Goal: Task Accomplishment & Management: Manage account settings

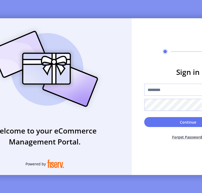
click at [154, 93] on input "text" at bounding box center [189, 90] width 88 height 12
click at [168, 29] on div "Sign in Continue Forget Password?" at bounding box center [188, 96] width 113 height 157
click at [167, 94] on input "text" at bounding box center [189, 90] width 88 height 12
type input "**********"
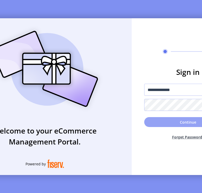
click at [176, 127] on button "Continue" at bounding box center [189, 122] width 88 height 10
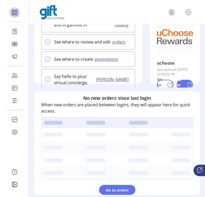
scroll to position [84, 0]
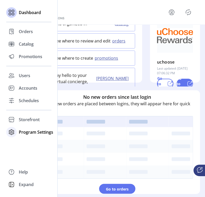
click at [29, 132] on span "Program Settings" at bounding box center [36, 132] width 34 height 6
click at [27, 144] on span "Templates" at bounding box center [29, 143] width 21 height 6
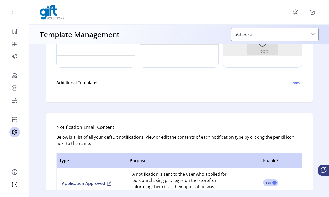
scroll to position [256, 0]
click at [202, 84] on h6 "Show" at bounding box center [295, 83] width 10 height 5
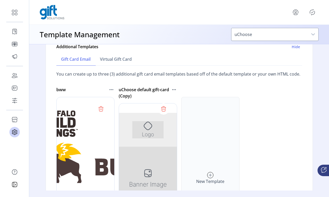
scroll to position [291, 0]
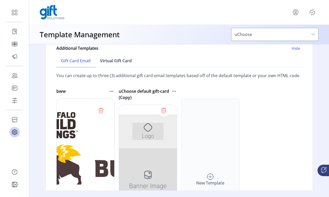
click at [112, 60] on span "Virtual Gift Card" at bounding box center [116, 61] width 32 height 4
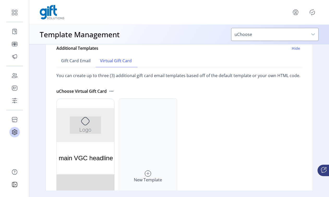
scroll to position [0, 0]
click at [77, 64] on link "Gift Card Email" at bounding box center [75, 61] width 39 height 13
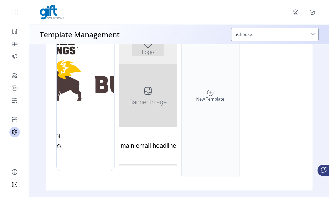
scroll to position [385, 0]
